Goal: Navigation & Orientation: Find specific page/section

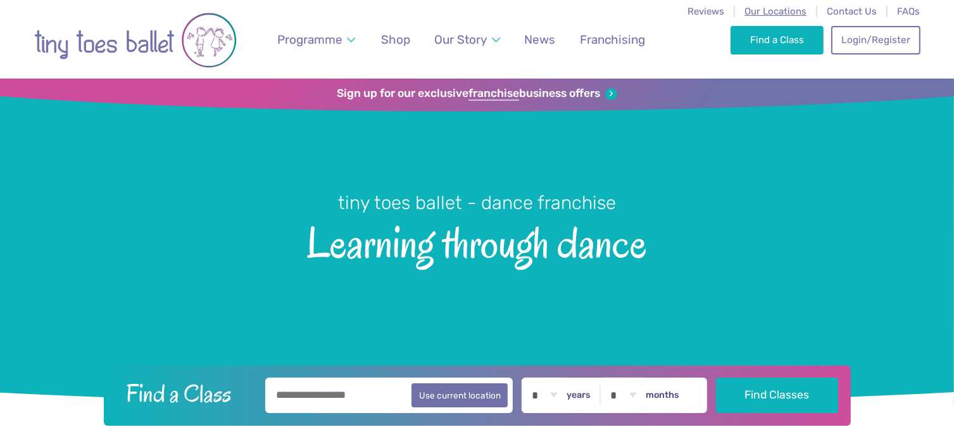
click at [787, 9] on span "Our Locations" at bounding box center [776, 11] width 62 height 11
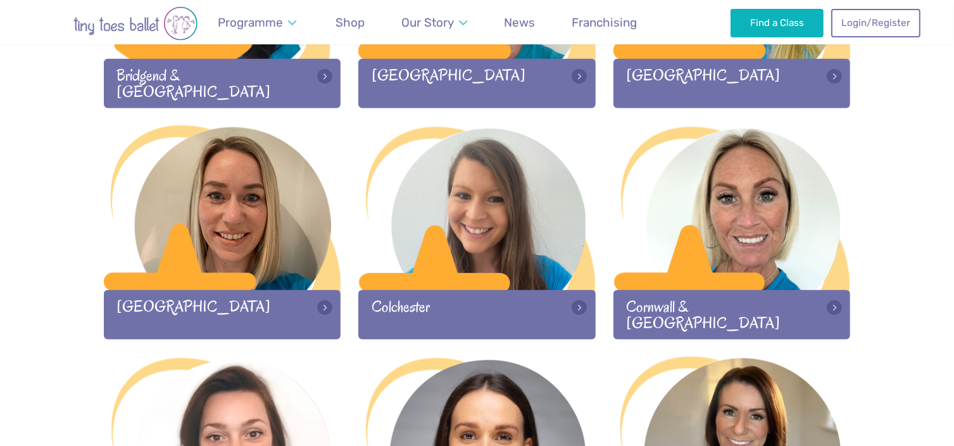
scroll to position [572, 0]
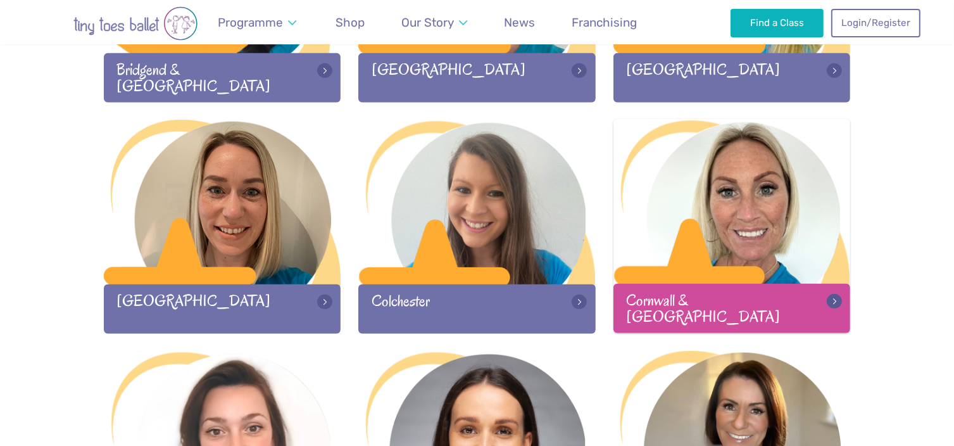
click at [759, 205] on div at bounding box center [732, 202] width 237 height 167
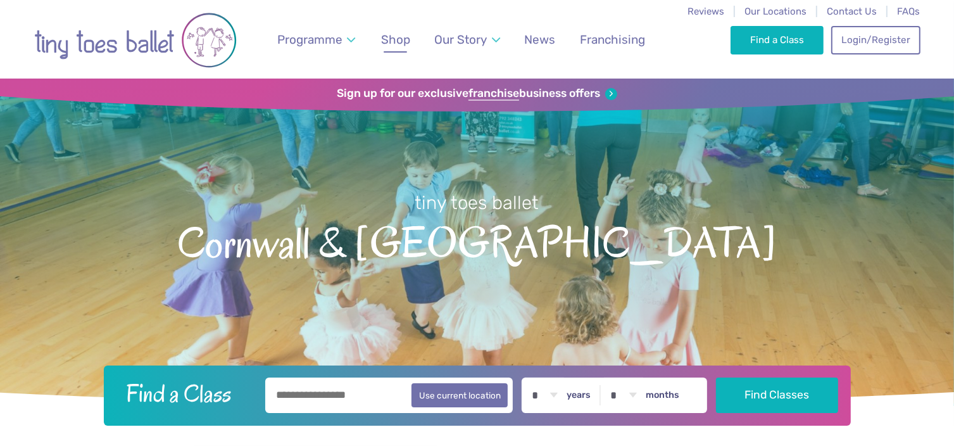
click at [394, 40] on span "Shop" at bounding box center [395, 39] width 29 height 15
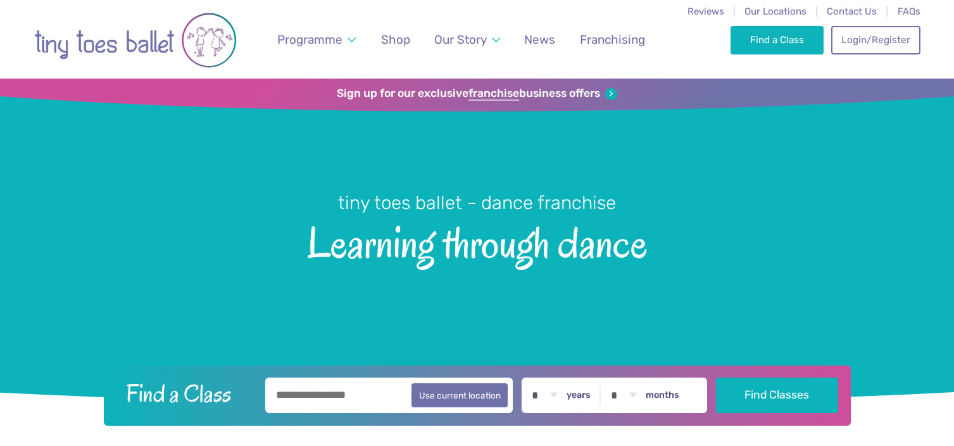
click at [384, 42] on span "Shop" at bounding box center [395, 39] width 29 height 15
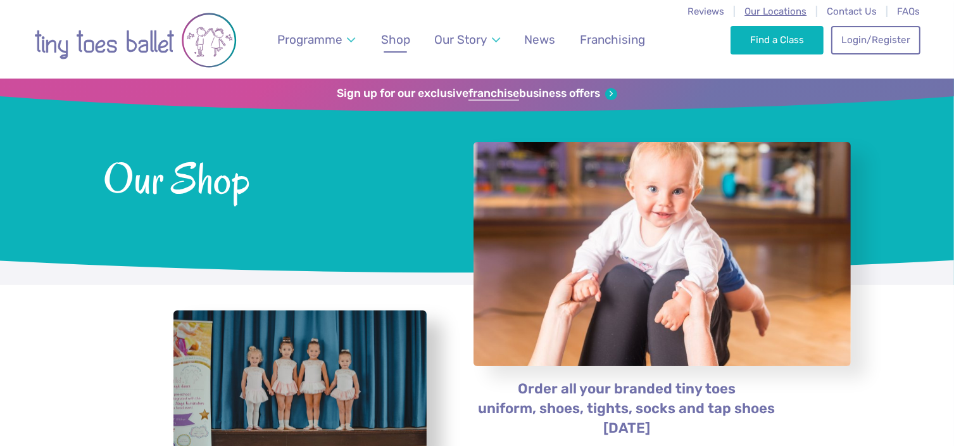
click at [757, 16] on span "Our Locations" at bounding box center [776, 11] width 62 height 11
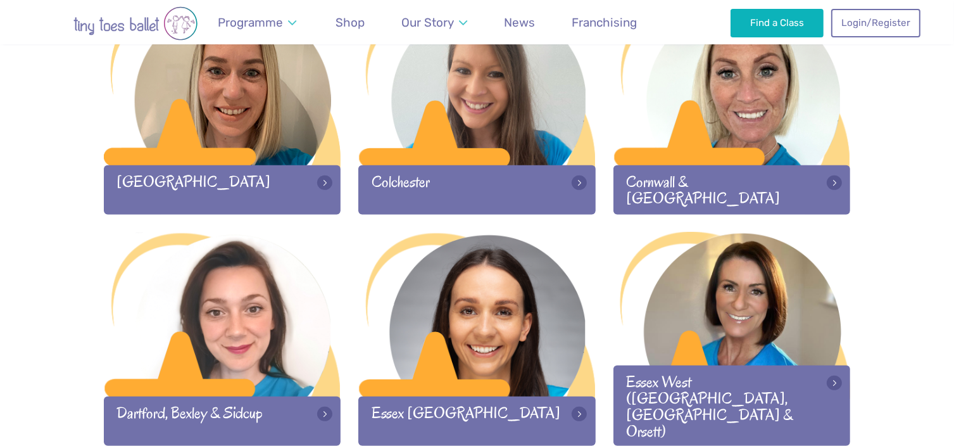
scroll to position [688, 0]
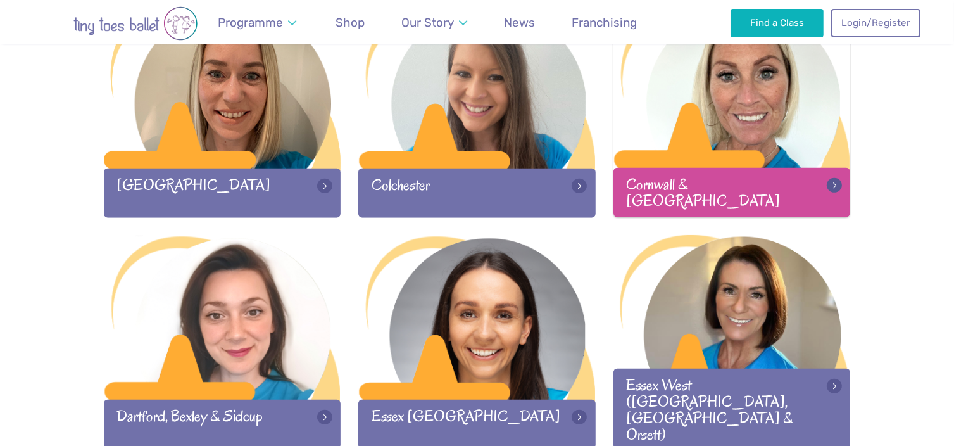
click at [815, 148] on div at bounding box center [732, 86] width 237 height 167
